Goal: Transaction & Acquisition: Purchase product/service

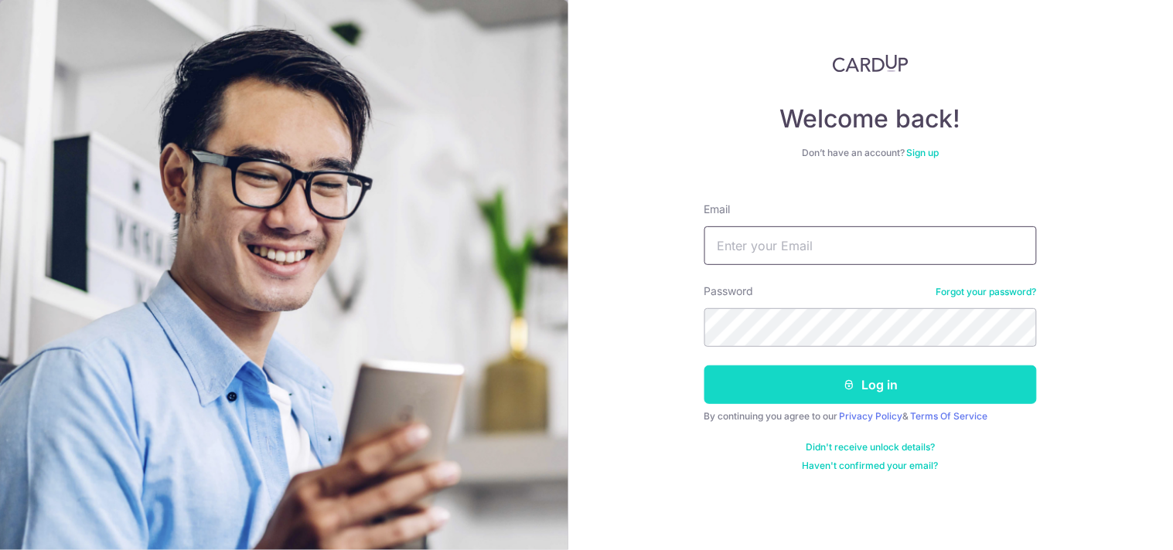
type input "nick.xp2000@gmail.com"
click at [861, 374] on button "Log in" at bounding box center [870, 385] width 332 height 39
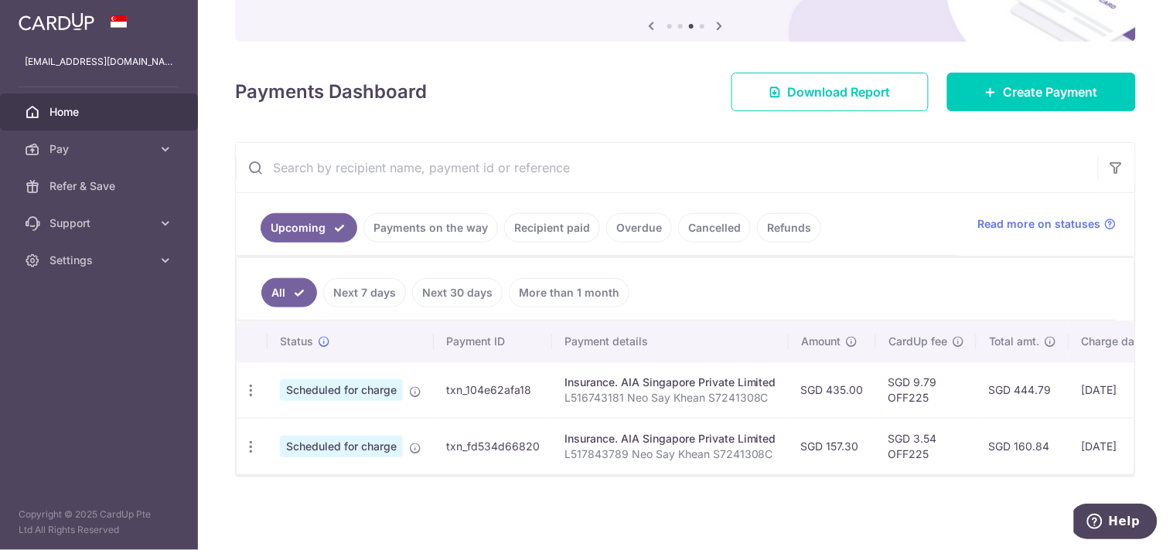
scroll to position [165, 0]
click at [1017, 83] on span "Create Payment" at bounding box center [1050, 92] width 94 height 19
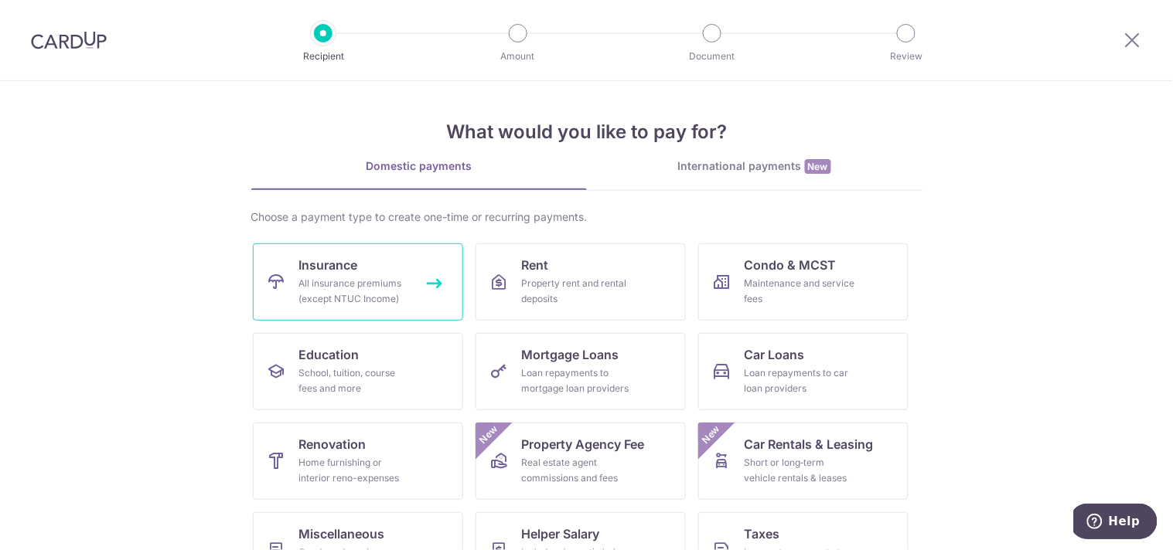
click at [351, 280] on div "All insurance premiums (except NTUC Income)" at bounding box center [354, 291] width 111 height 31
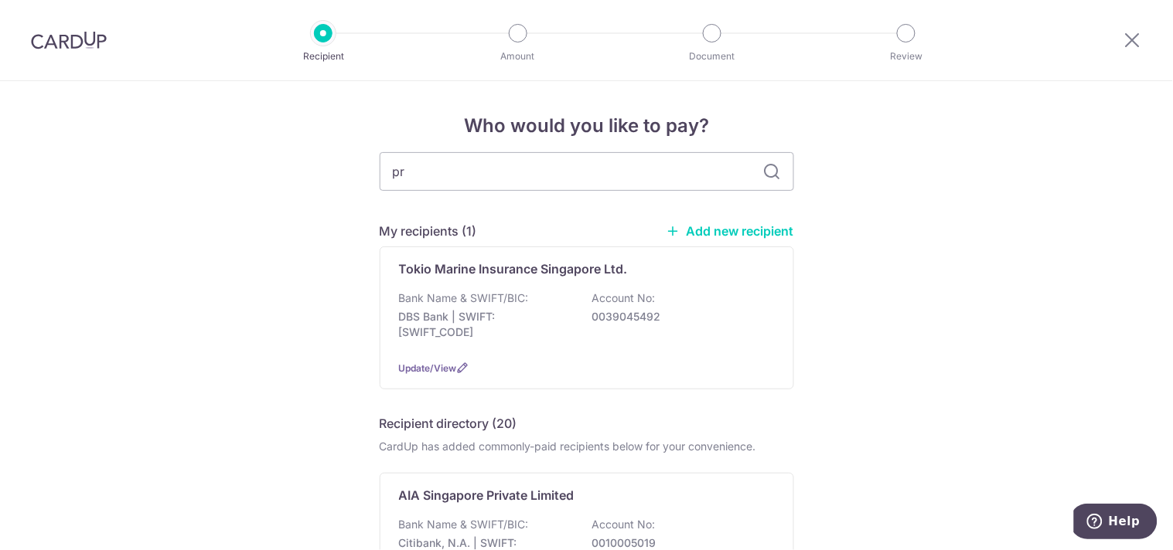
type input "pru"
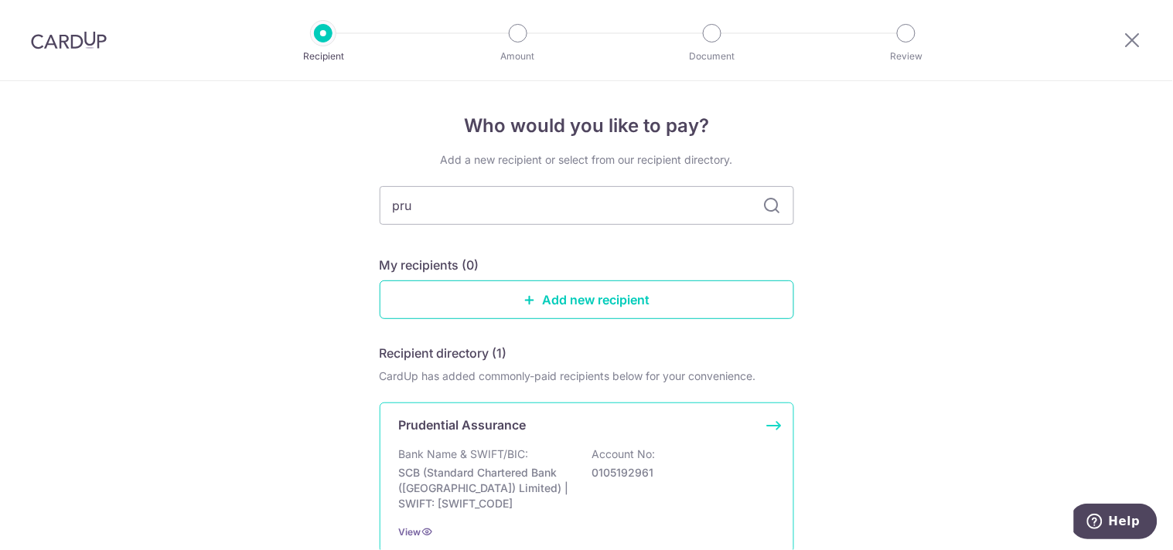
click at [473, 451] on p "Bank Name & SWIFT/BIC:" at bounding box center [464, 454] width 130 height 15
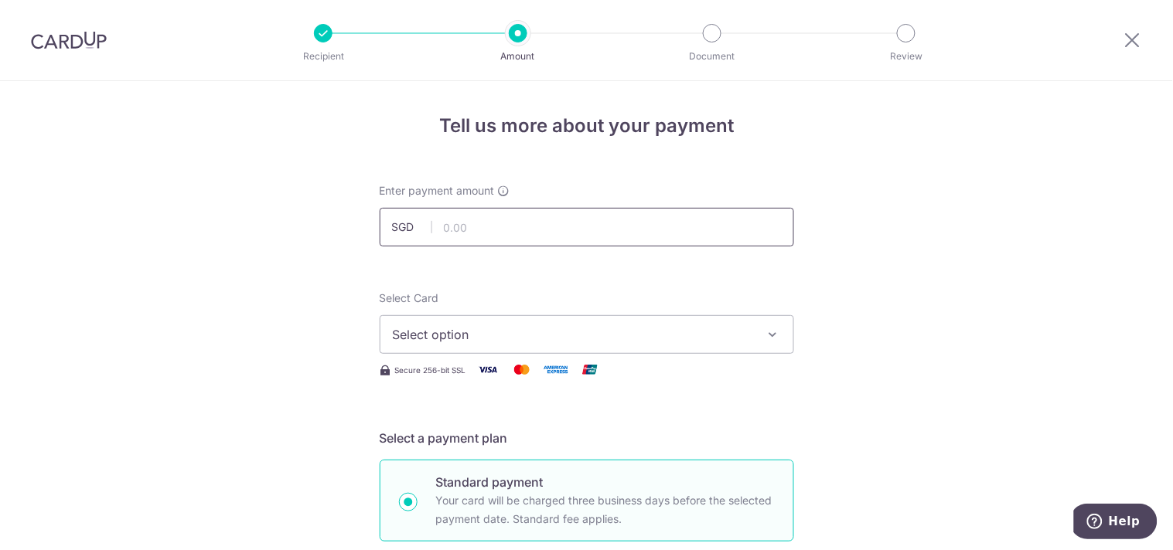
click at [523, 219] on input "text" at bounding box center [587, 227] width 414 height 39
type input "1,498.55"
click at [639, 329] on span "Select option" at bounding box center [573, 334] width 360 height 19
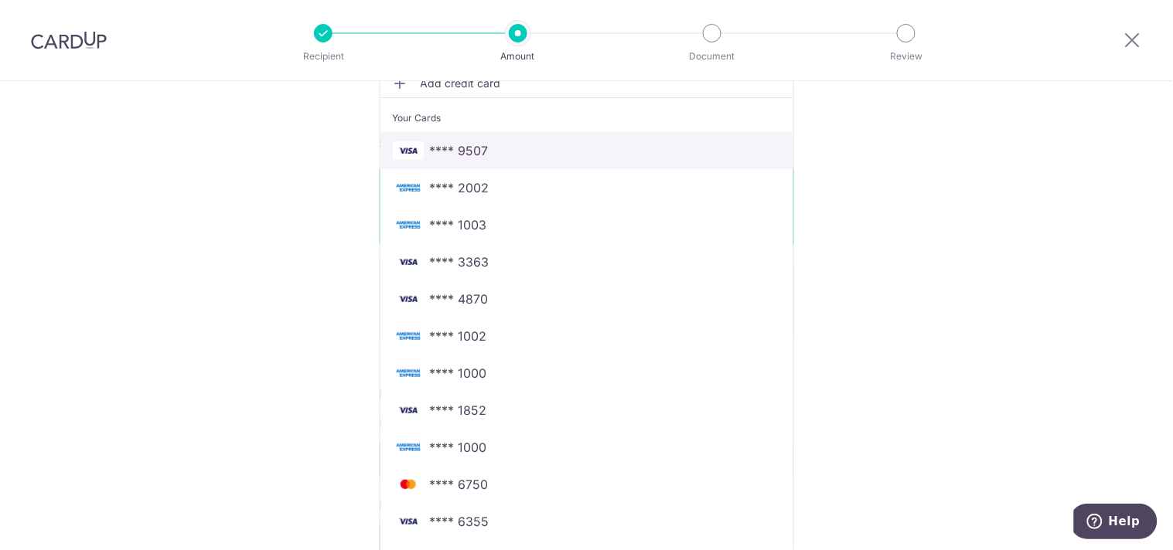
scroll to position [322, 0]
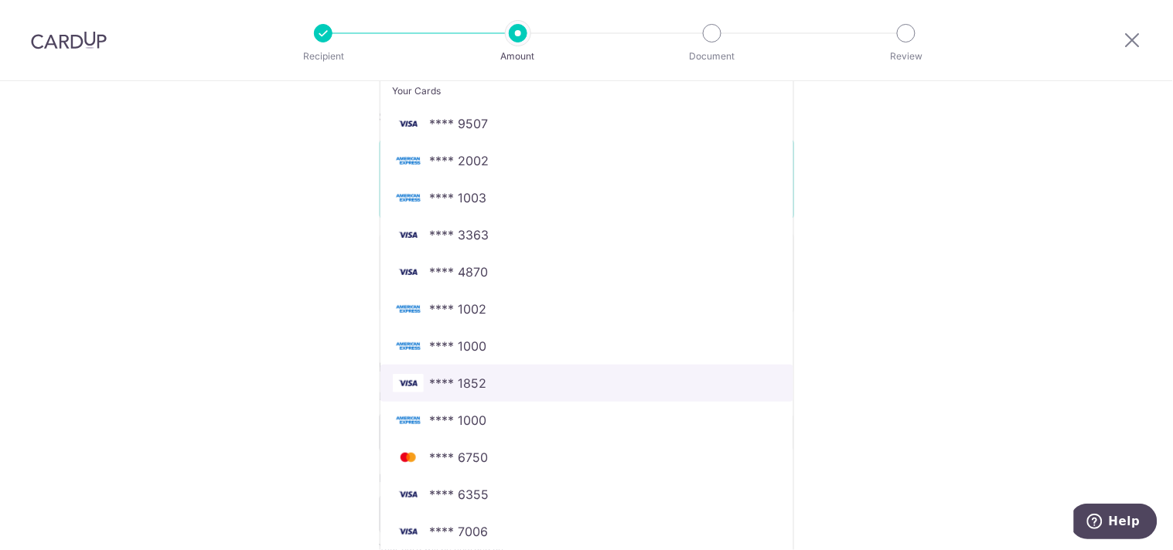
click at [465, 382] on span "**** 1852" at bounding box center [458, 383] width 57 height 19
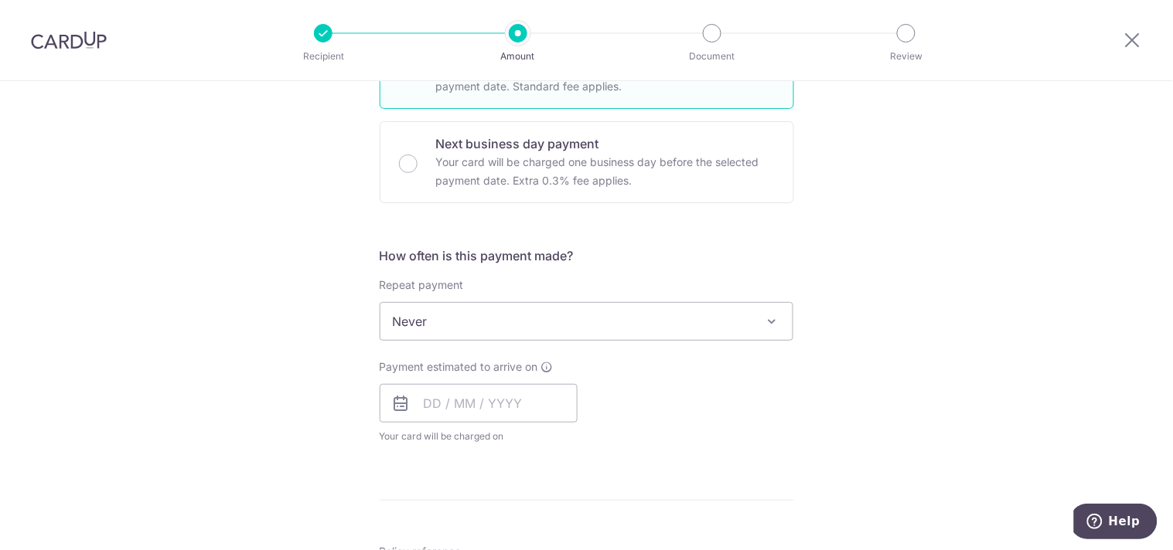
scroll to position [493, 0]
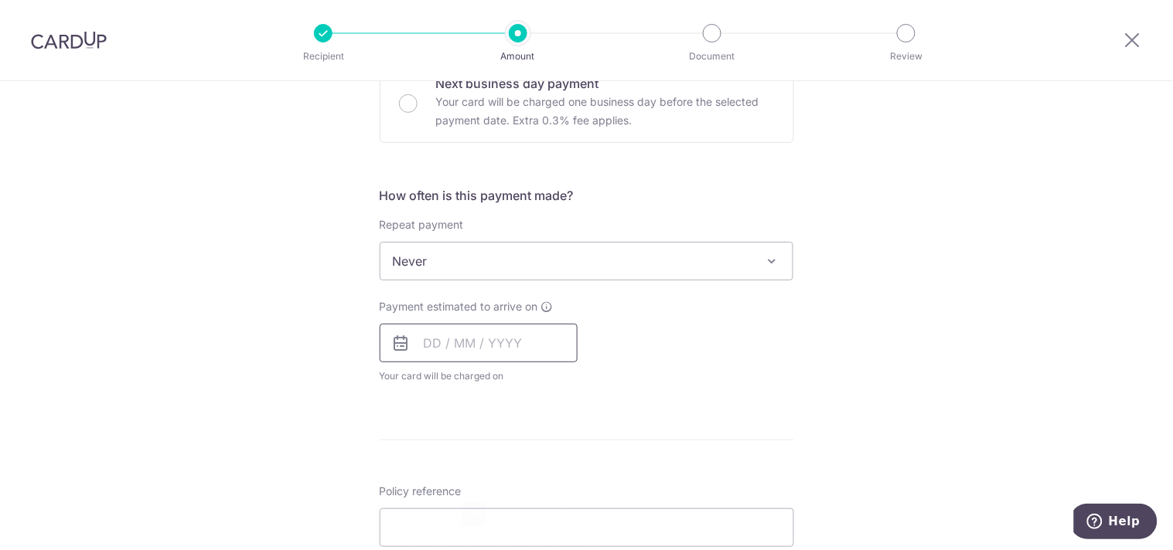
click at [507, 345] on input "text" at bounding box center [479, 343] width 198 height 39
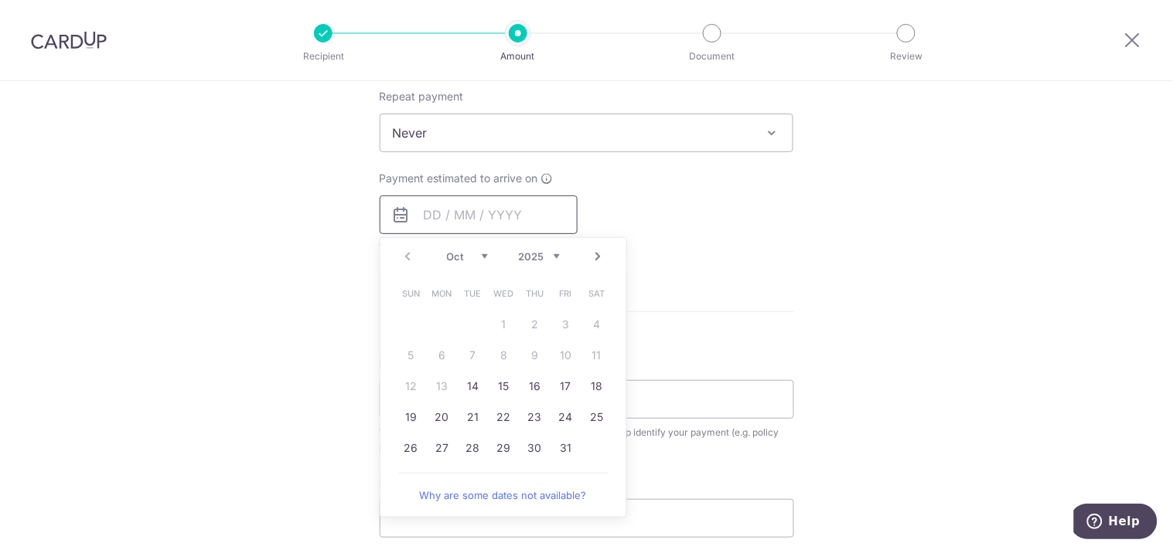
scroll to position [622, 0]
click at [441, 420] on link "20" at bounding box center [442, 416] width 25 height 25
type input "20/10/2025"
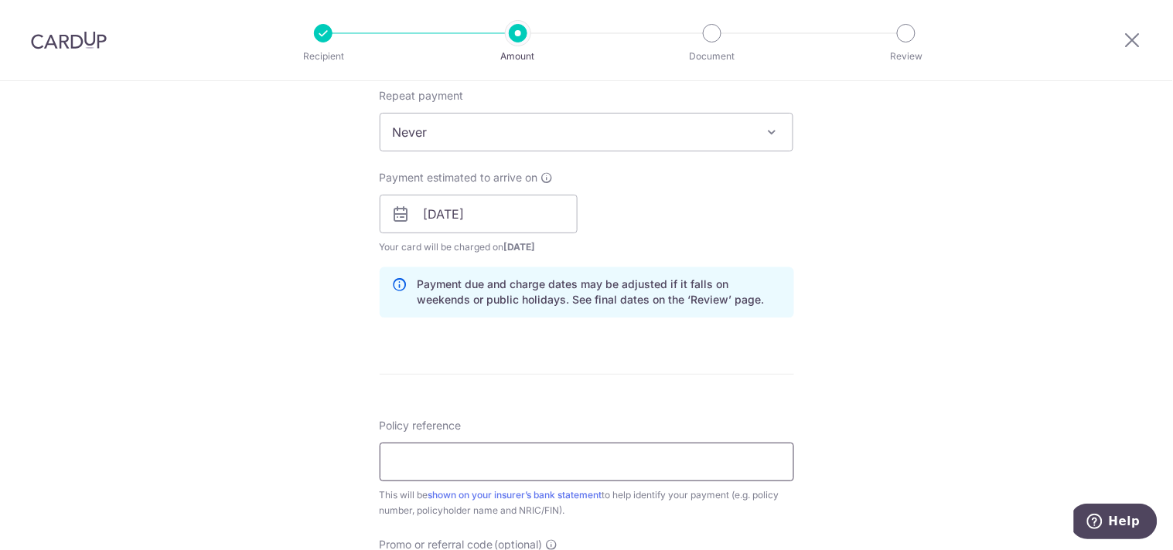
click at [441, 468] on input "Policy reference" at bounding box center [587, 462] width 414 height 39
paste input "A2999112"
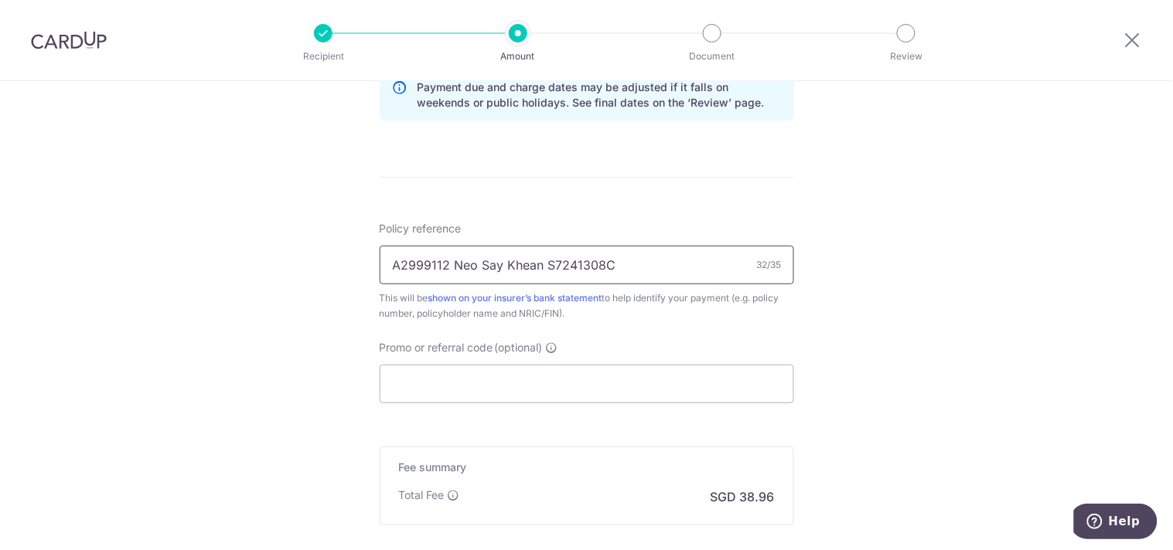
scroll to position [859, 0]
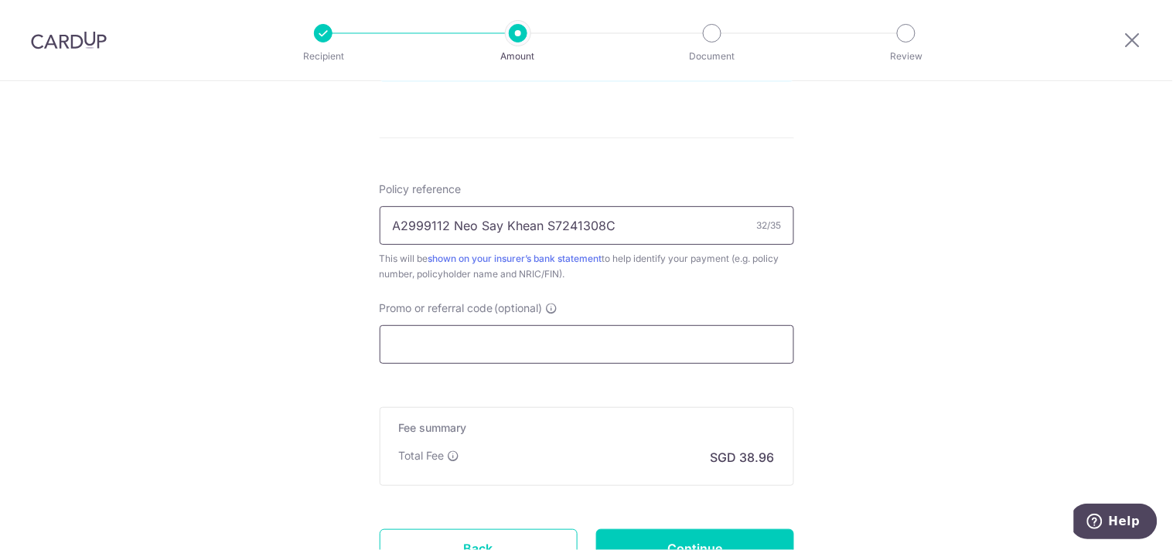
type input "A2999112 Neo Say Khean S7241308C"
click at [744, 333] on input "Promo or referral code (optional)" at bounding box center [587, 344] width 414 height 39
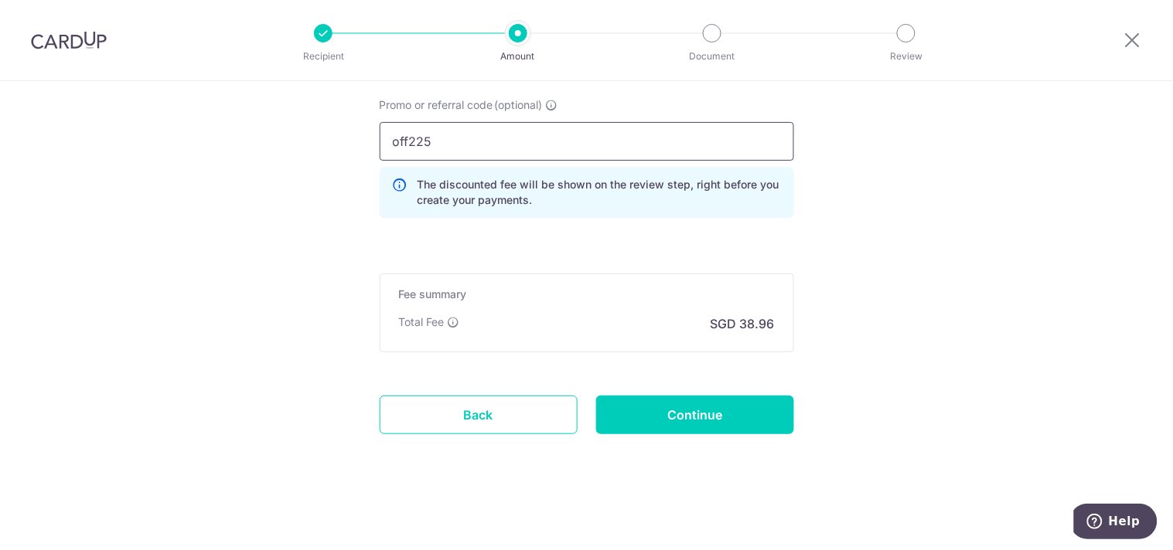
scroll to position [1040, 0]
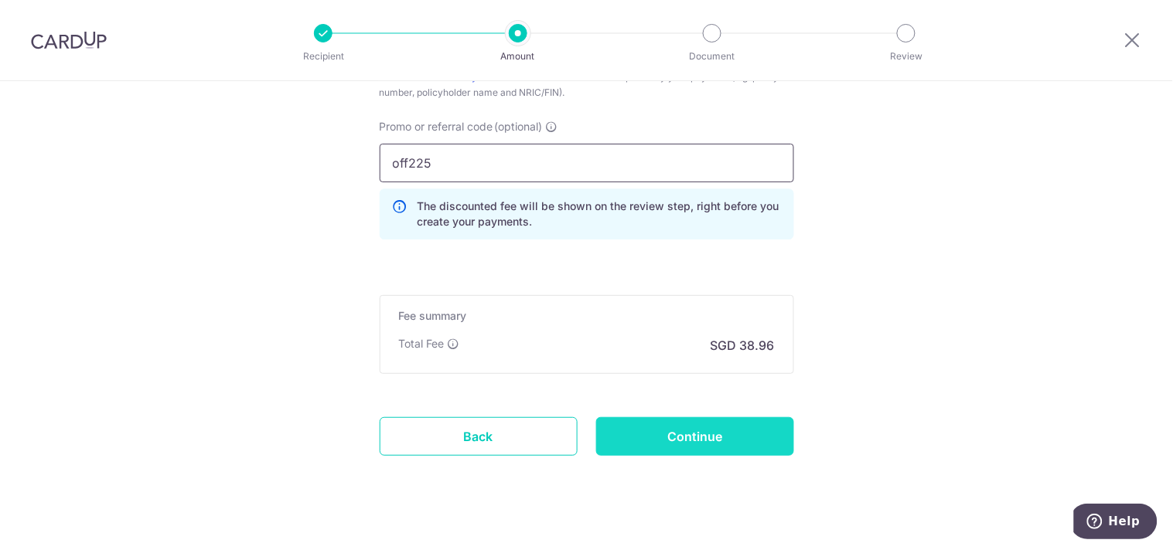
type input "off225"
click at [689, 431] on input "Continue" at bounding box center [695, 436] width 198 height 39
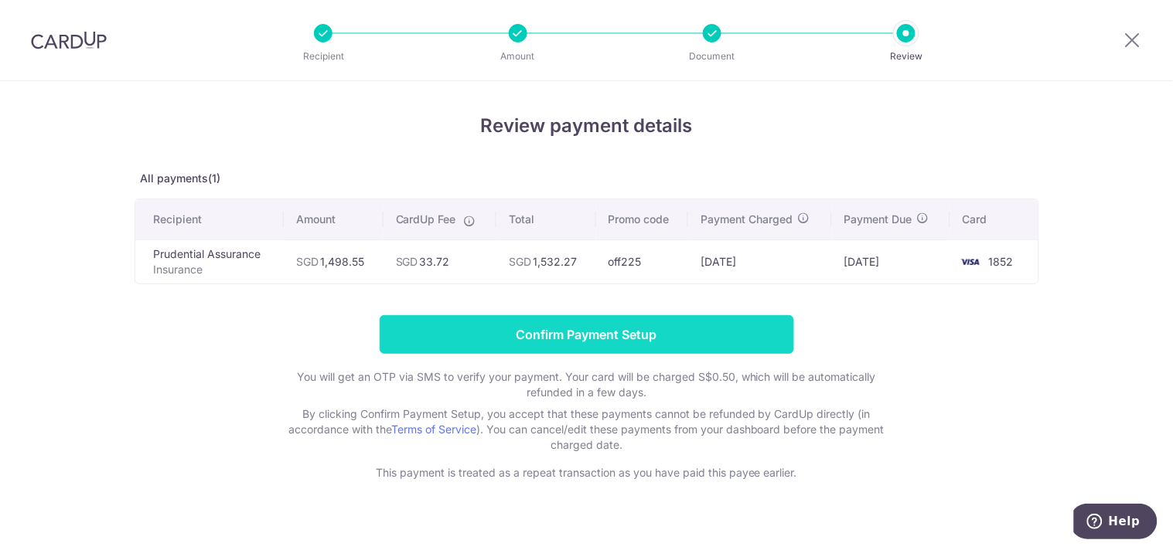
click at [585, 333] on input "Confirm Payment Setup" at bounding box center [587, 334] width 414 height 39
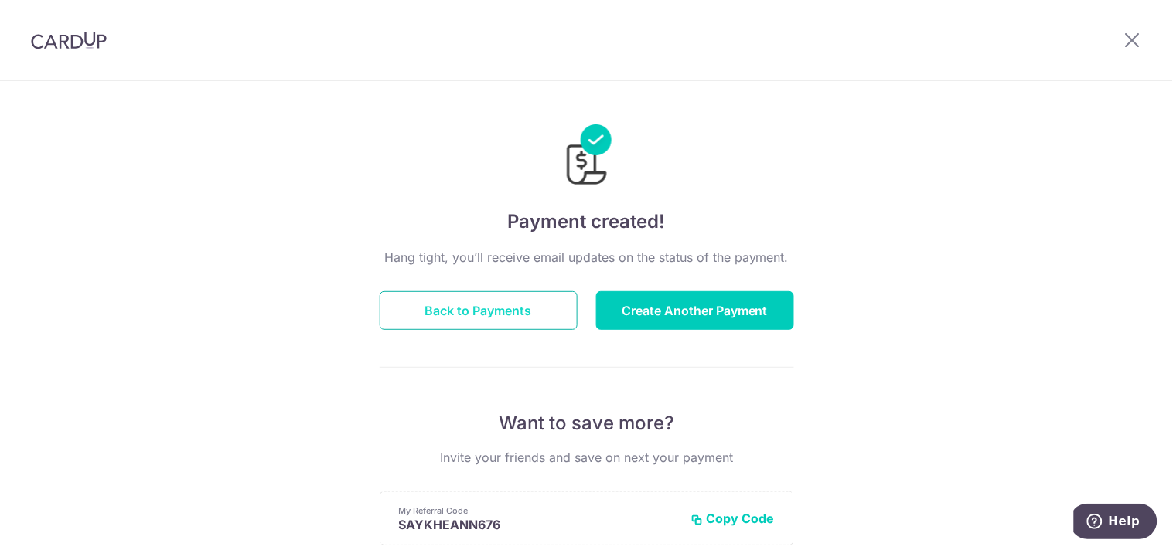
click at [490, 303] on button "Back to Payments" at bounding box center [479, 310] width 198 height 39
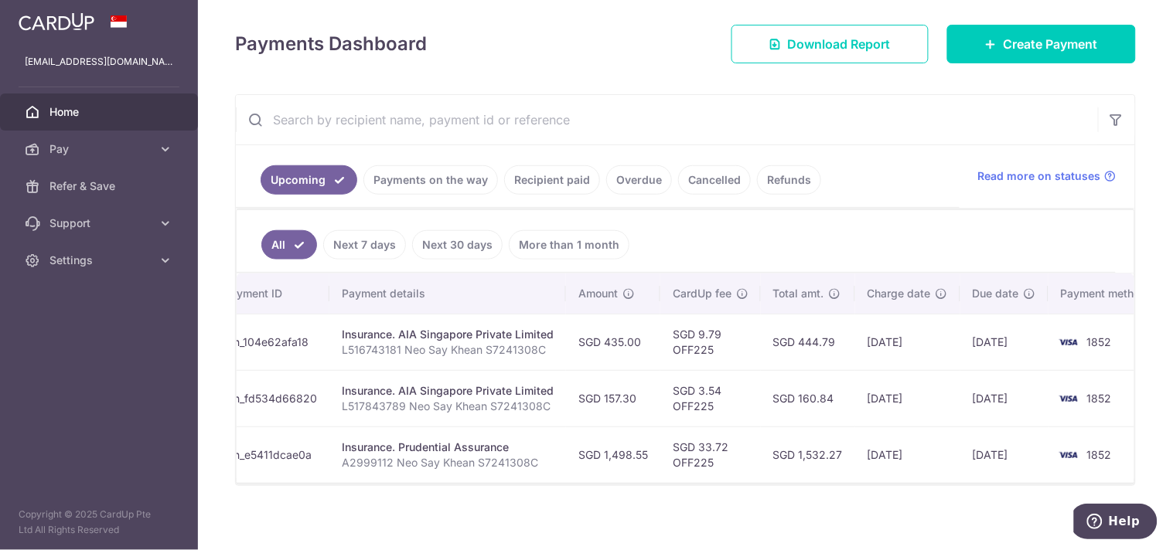
scroll to position [0, 253]
